Goal: Task Accomplishment & Management: Use online tool/utility

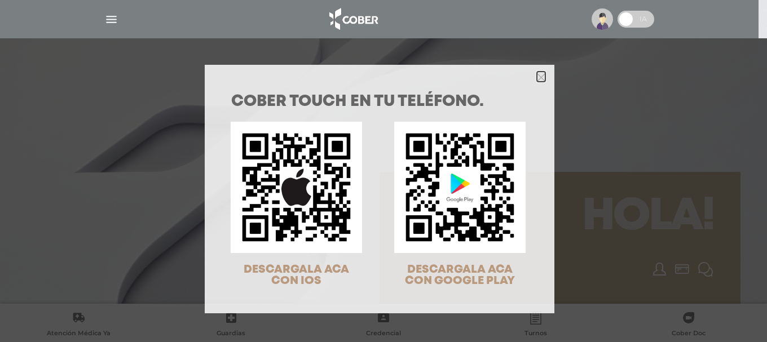
click at [537, 74] on icon "Close" at bounding box center [541, 77] width 8 height 8
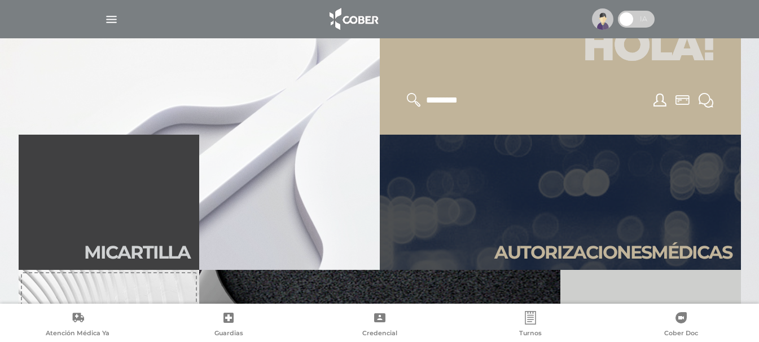
scroll to position [226, 0]
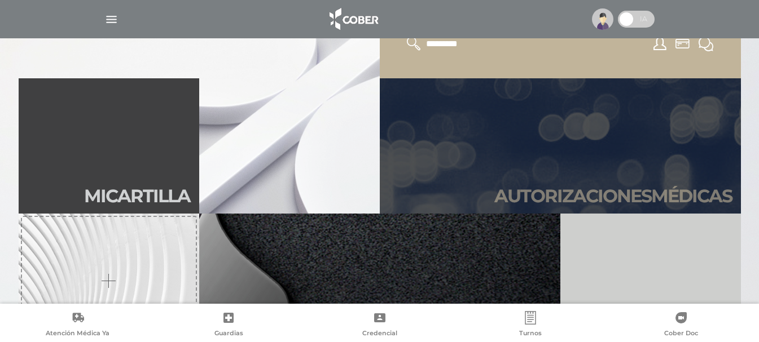
click at [541, 191] on h2 "Autori zaciones médicas" at bounding box center [613, 196] width 238 height 21
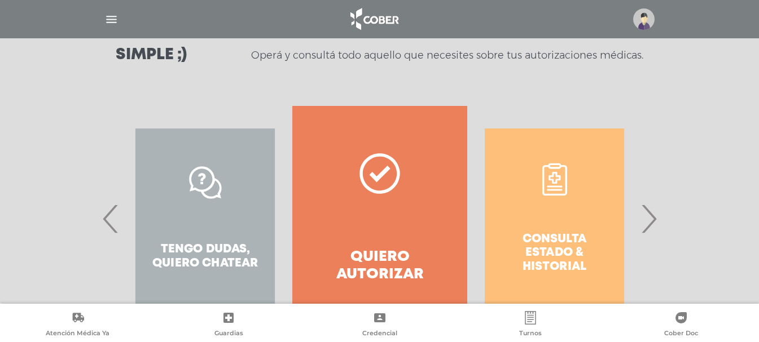
scroll to position [224, 0]
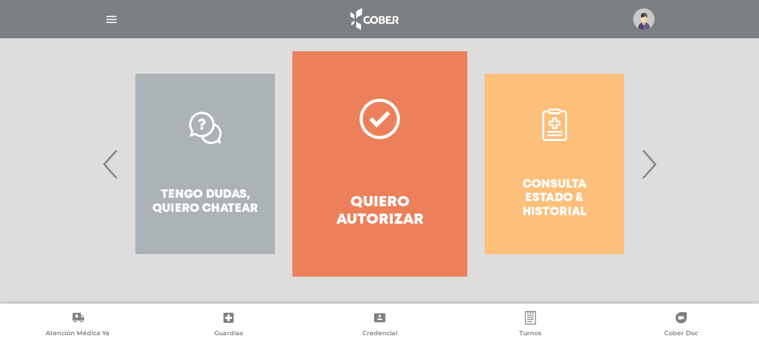
click at [196, 208] on div "Tengo dudas, quiero chatear" at bounding box center [205, 164] width 174 height 226
click at [654, 165] on span "›" at bounding box center [649, 164] width 22 height 61
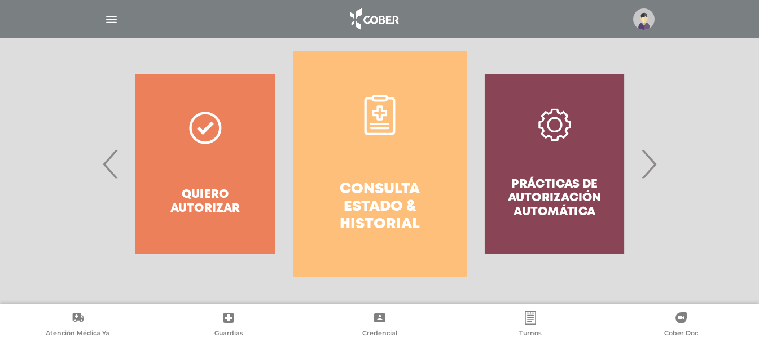
click at [654, 165] on span "›" at bounding box center [649, 164] width 22 height 61
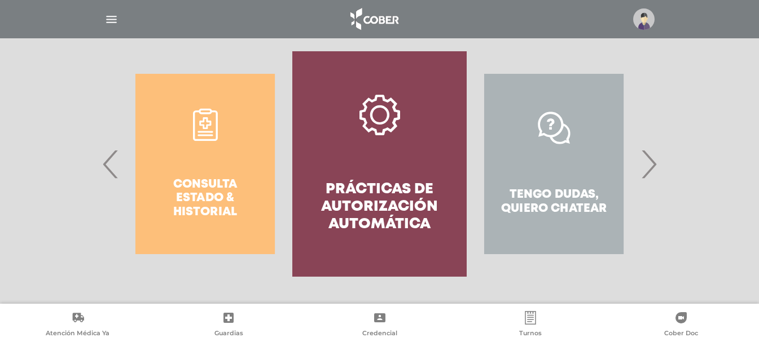
click at [653, 165] on span "›" at bounding box center [649, 164] width 22 height 61
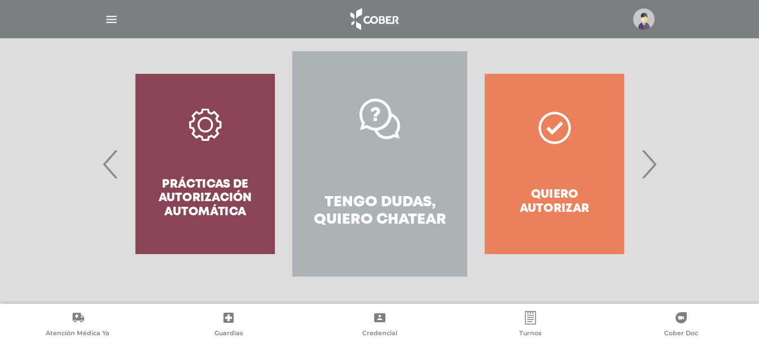
click at [402, 213] on h4 "Tengo dudas, quiero chatear" at bounding box center [380, 211] width 134 height 35
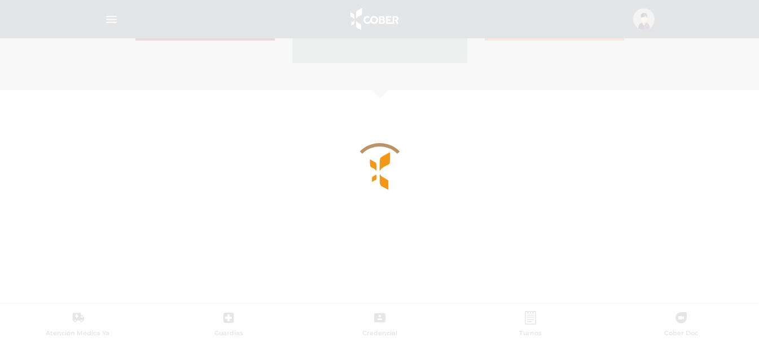
scroll to position [490, 0]
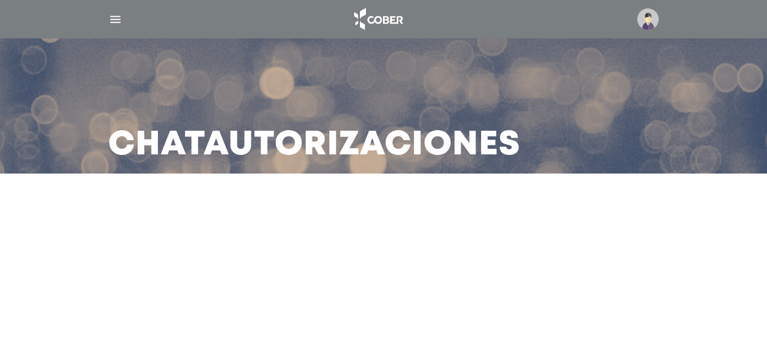
click at [371, 153] on h3 "Chat Autorizaciones" at bounding box center [314, 145] width 412 height 29
drag, startPoint x: 231, startPoint y: 150, endPoint x: 130, endPoint y: 106, distance: 109.9
click at [222, 150] on h3 "Chat Autorizaciones" at bounding box center [314, 145] width 412 height 29
click at [116, 16] on img "button" at bounding box center [115, 19] width 14 height 14
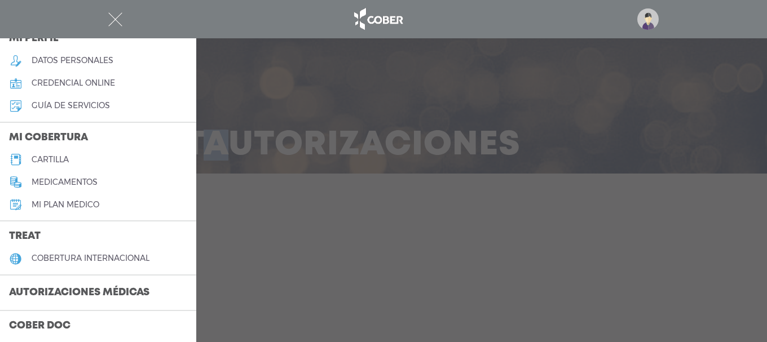
scroll to position [113, 0]
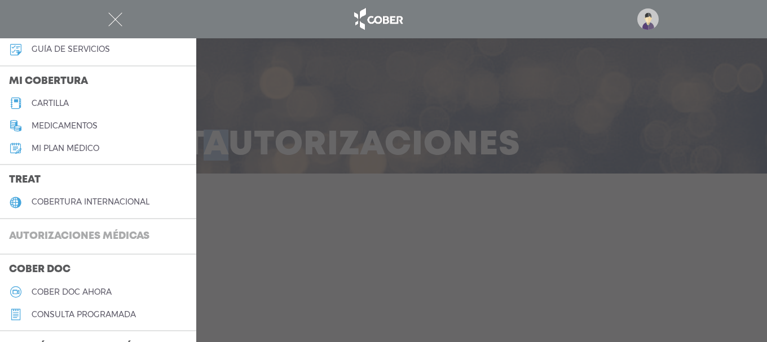
click at [109, 233] on h3 "Autorizaciones médicas" at bounding box center [79, 236] width 159 height 21
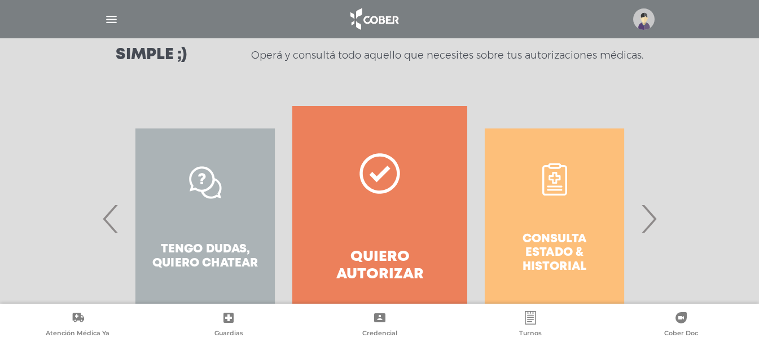
scroll to position [224, 0]
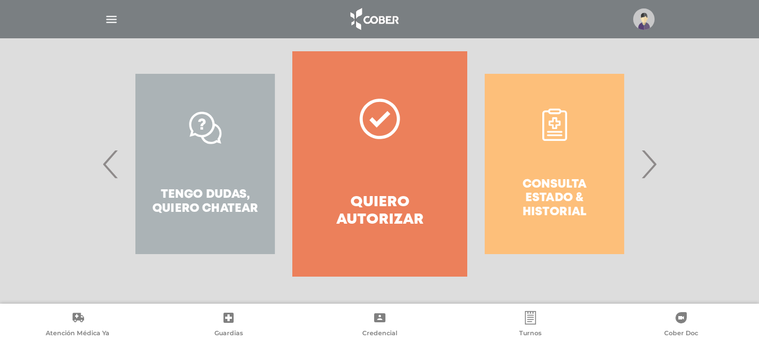
click at [652, 166] on span "›" at bounding box center [649, 164] width 22 height 61
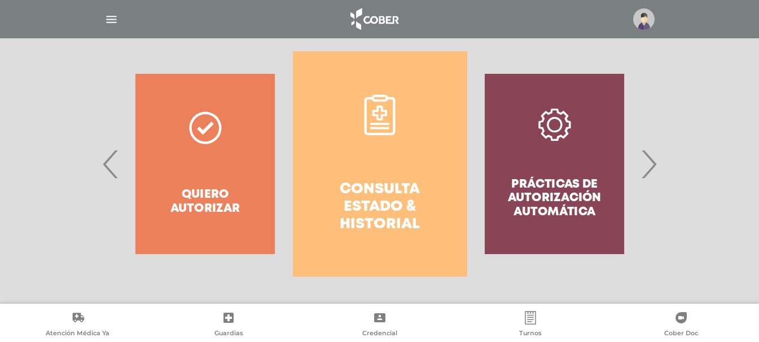
click at [654, 165] on span "›" at bounding box center [649, 164] width 22 height 61
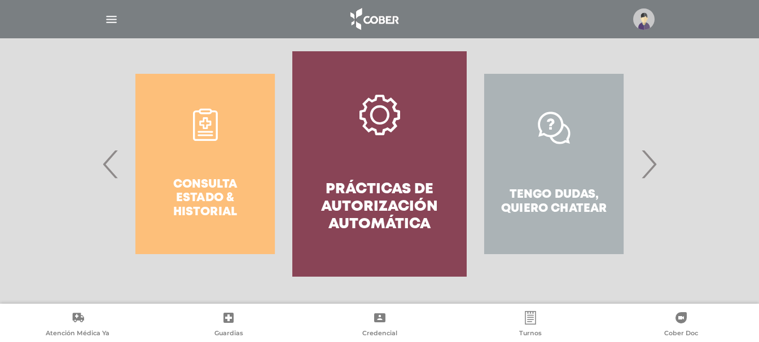
click at [381, 214] on h4 "Prácticas de autorización automática" at bounding box center [380, 207] width 134 height 53
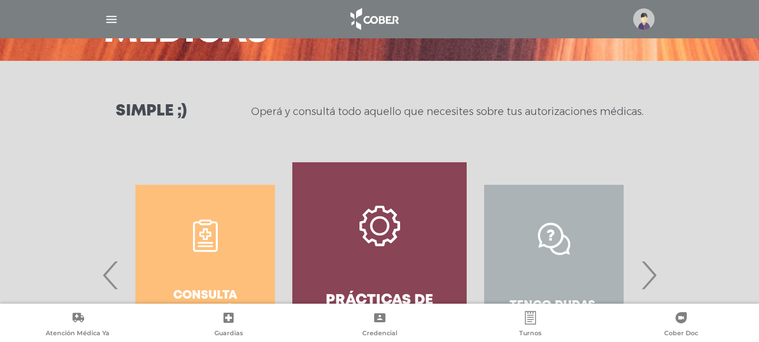
scroll to position [226, 0]
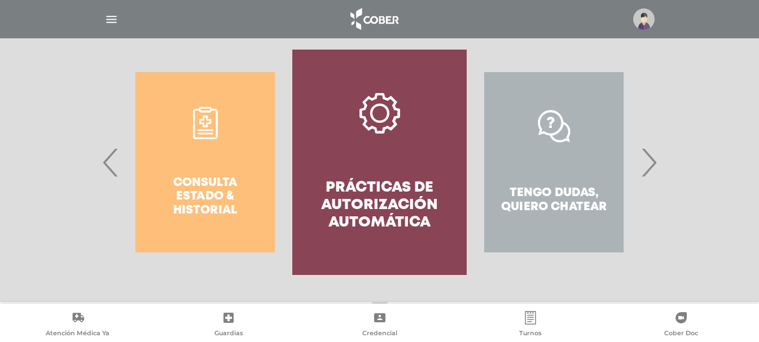
click at [643, 161] on span "›" at bounding box center [649, 162] width 22 height 61
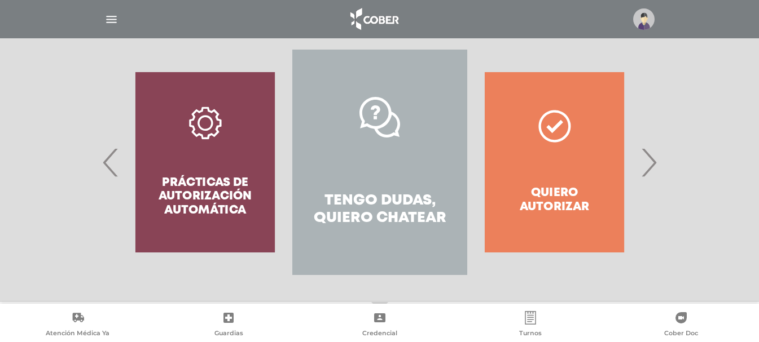
click at [540, 203] on div "Quiero autorizar" at bounding box center [554, 163] width 174 height 226
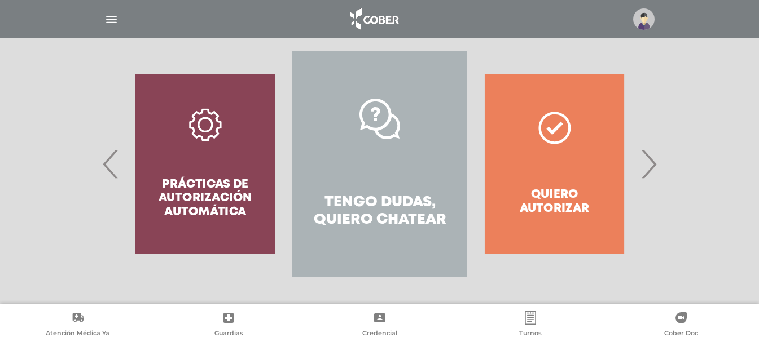
scroll to position [224, 0]
click at [645, 167] on span "›" at bounding box center [649, 164] width 22 height 61
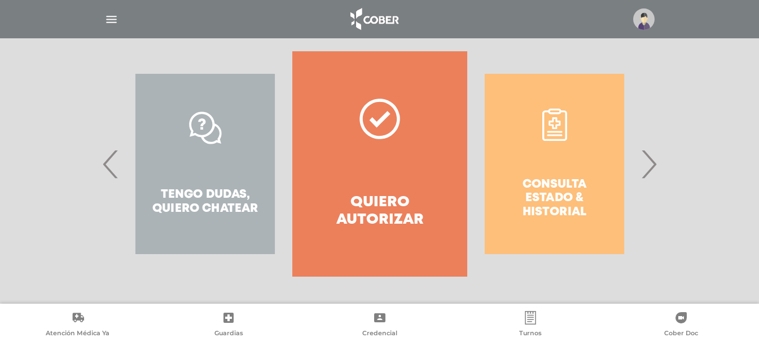
click at [382, 225] on h4 "Quiero autorizar" at bounding box center [380, 211] width 134 height 35
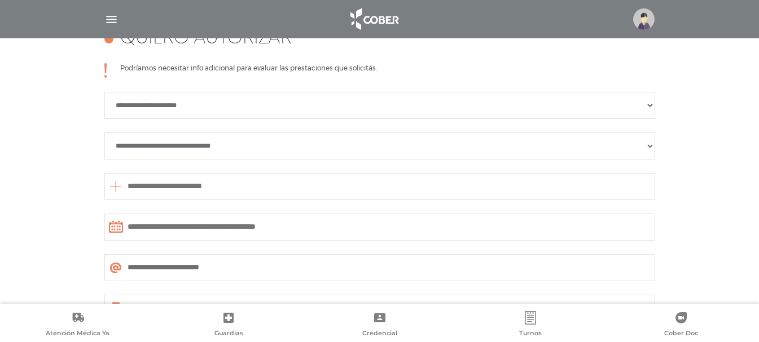
scroll to position [464, 0]
